Goal: Check status: Check status

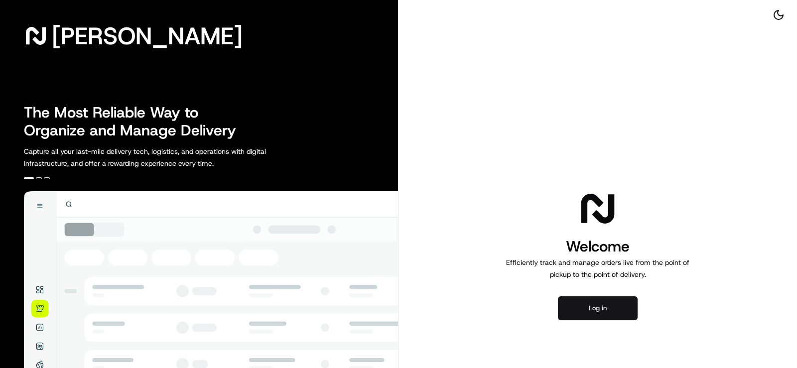
click at [591, 309] on button "Log in" at bounding box center [598, 308] width 80 height 24
